Goal: Navigation & Orientation: Find specific page/section

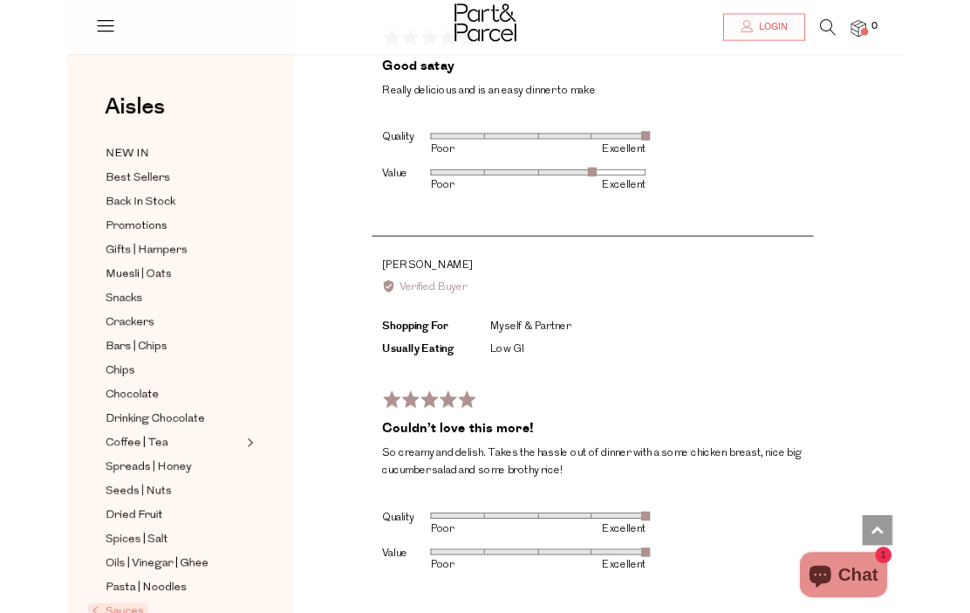
scroll to position [4118, 0]
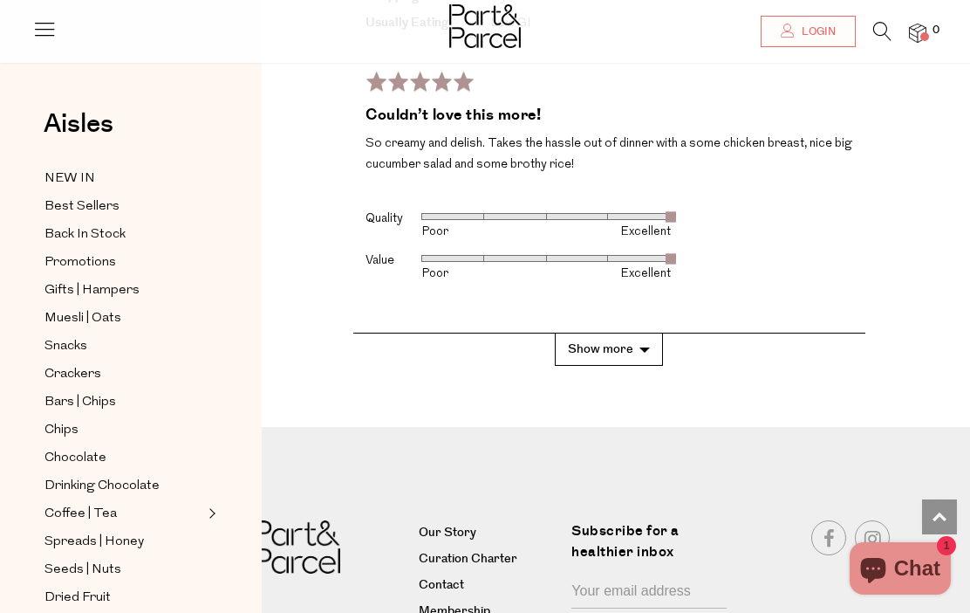
click at [448, 523] on link "Our Story" at bounding box center [489, 533] width 140 height 21
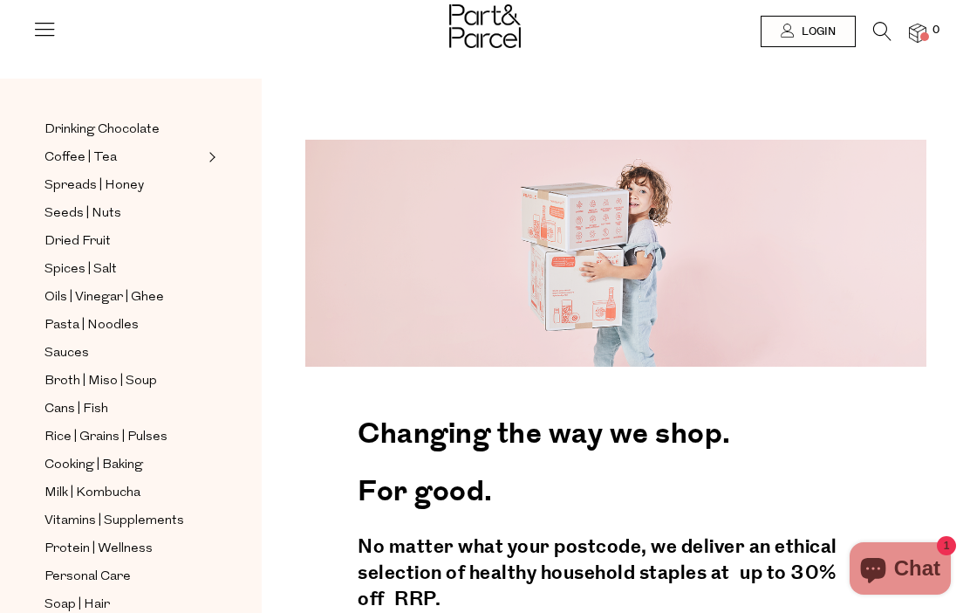
scroll to position [373, 0]
click at [78, 342] on span "Sauces" at bounding box center [67, 352] width 45 height 21
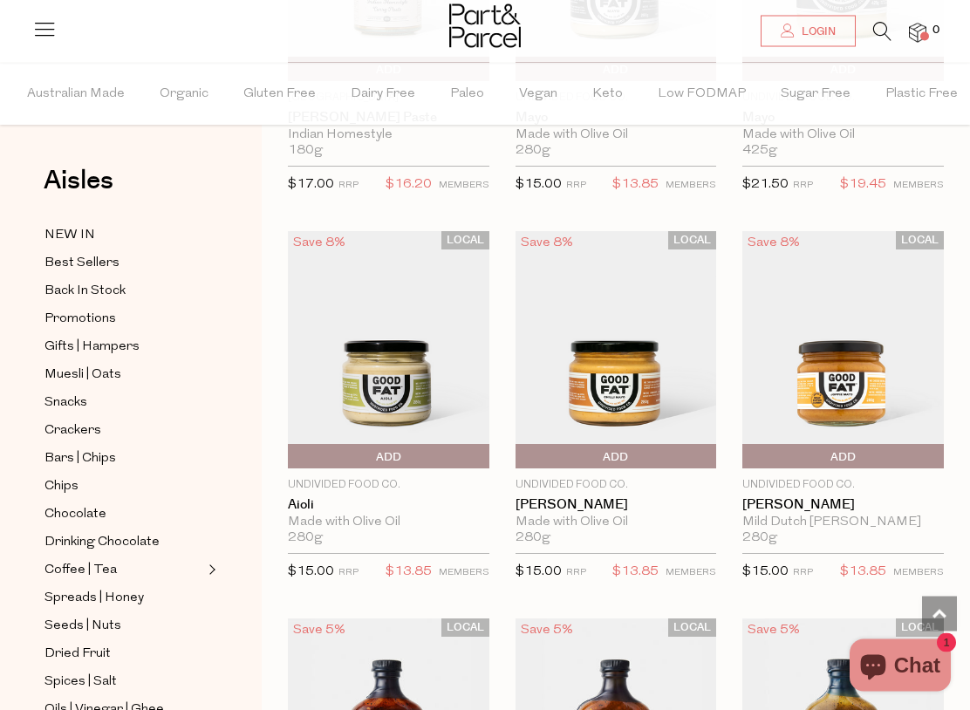
scroll to position [2323, 0]
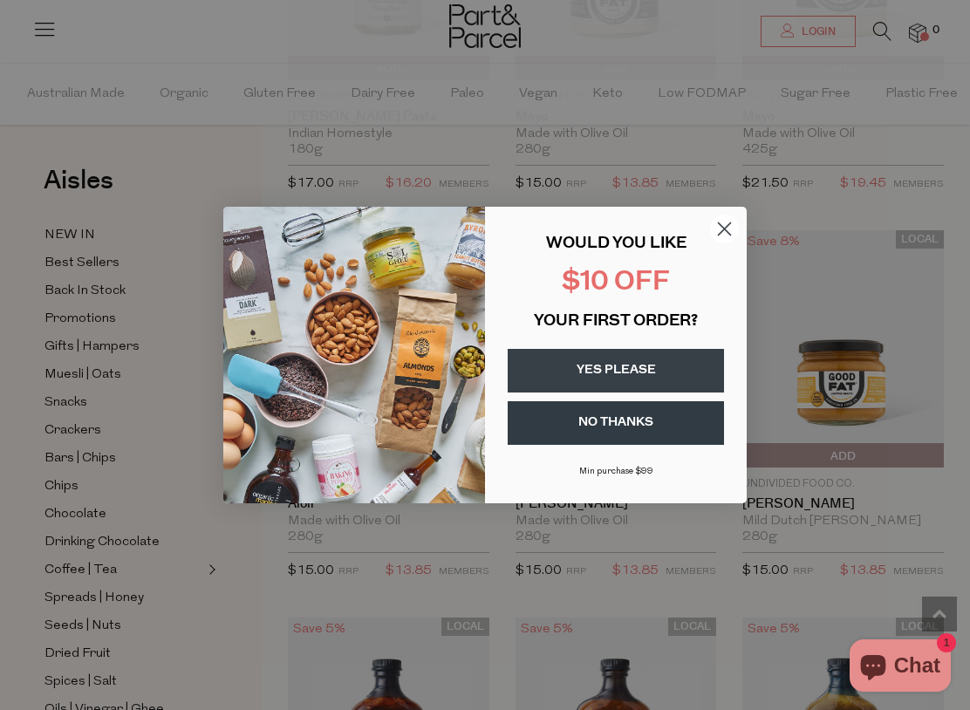
click at [722, 227] on icon "Close dialog" at bounding box center [725, 229] width 12 height 12
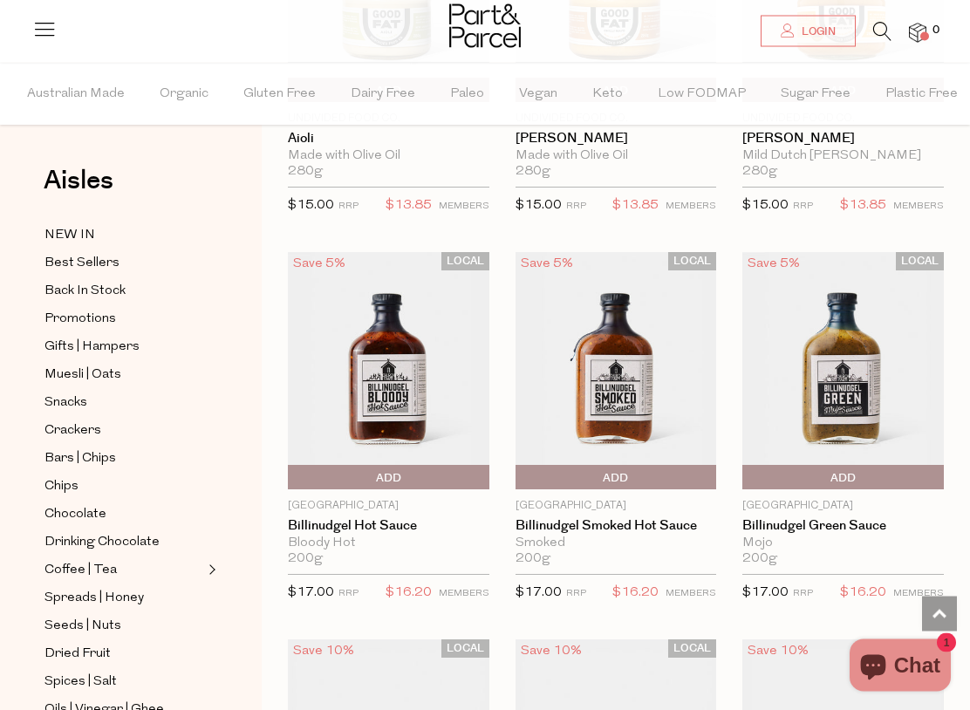
scroll to position [2688, 0]
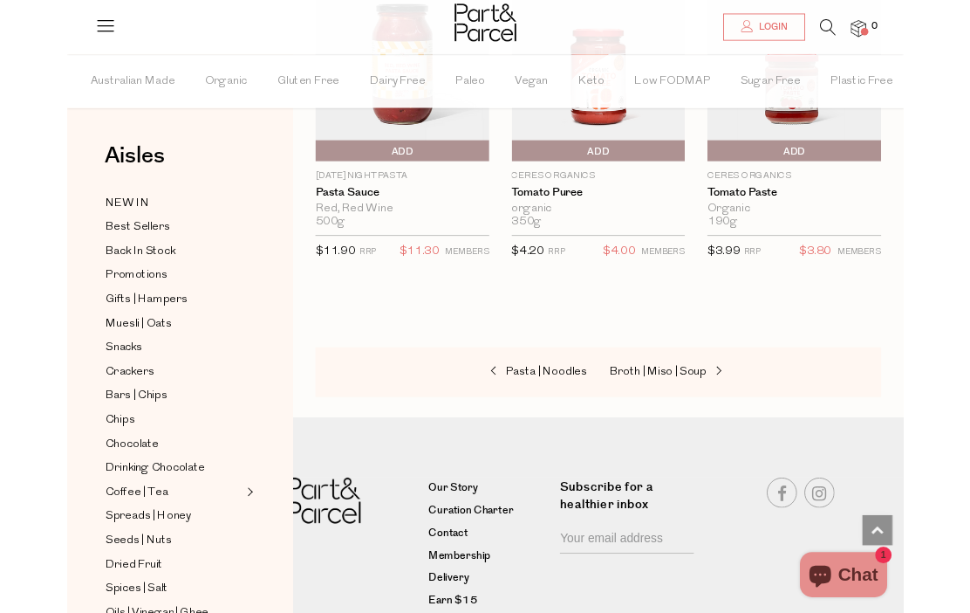
scroll to position [8608, 0]
